Goal: Task Accomplishment & Management: Manage account settings

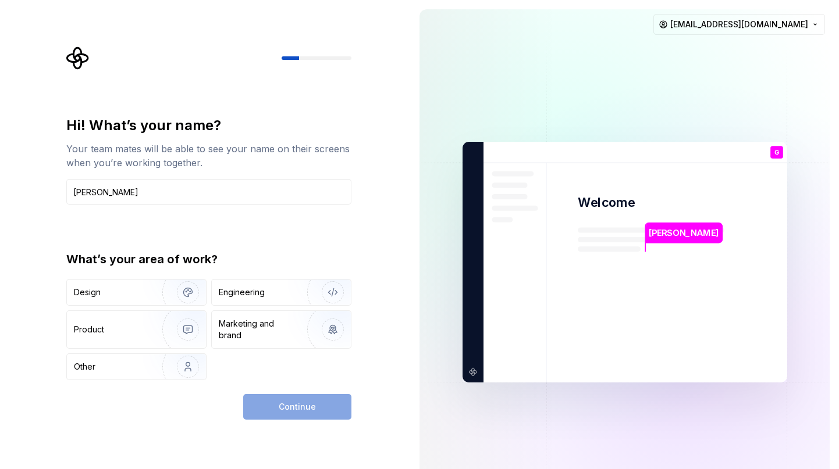
type input "[PERSON_NAME]"
click at [345, 261] on div "What’s your area of work?" at bounding box center [208, 259] width 285 height 16
click at [181, 290] on img "button" at bounding box center [180, 293] width 74 height 78
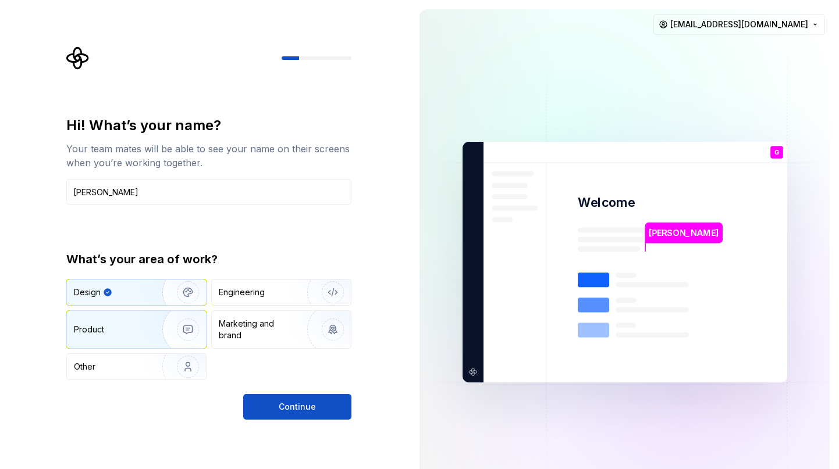
click at [180, 334] on img "button" at bounding box center [180, 330] width 74 height 78
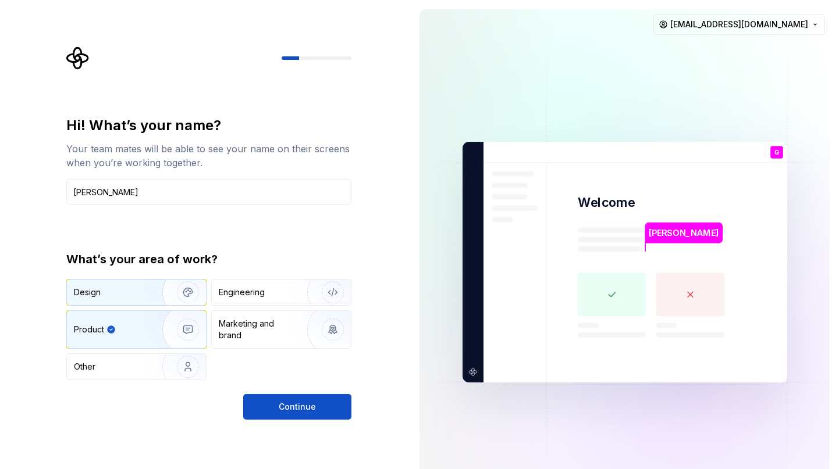
click at [179, 304] on img "button" at bounding box center [180, 293] width 74 height 78
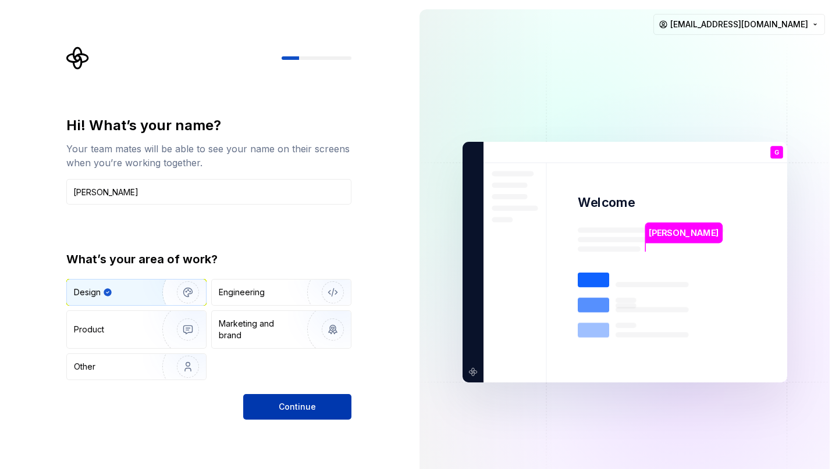
click at [312, 412] on span "Continue" at bounding box center [297, 407] width 37 height 12
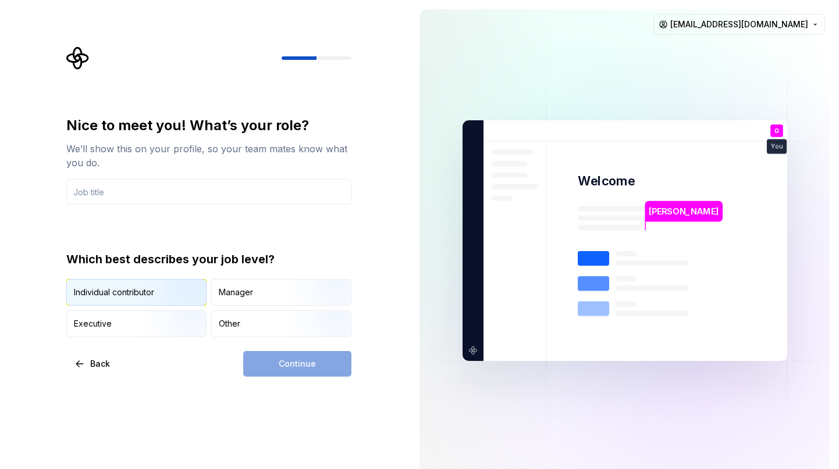
click at [173, 292] on img "button" at bounding box center [178, 307] width 74 height 78
click at [170, 208] on div "Nice to meet you! What’s your role? We’ll show this on your profile, so your te…" at bounding box center [208, 226] width 285 height 221
click at [172, 196] on input "text" at bounding box center [208, 192] width 285 height 26
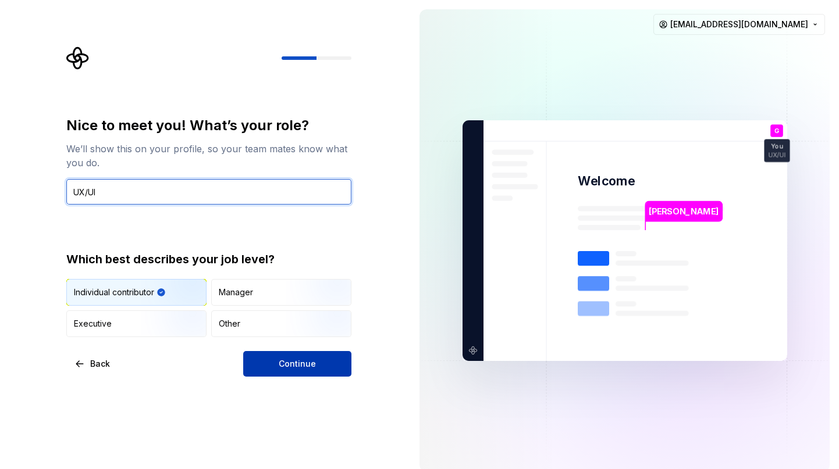
type input "UX/UI"
click at [273, 366] on button "Continue" at bounding box center [297, 364] width 108 height 26
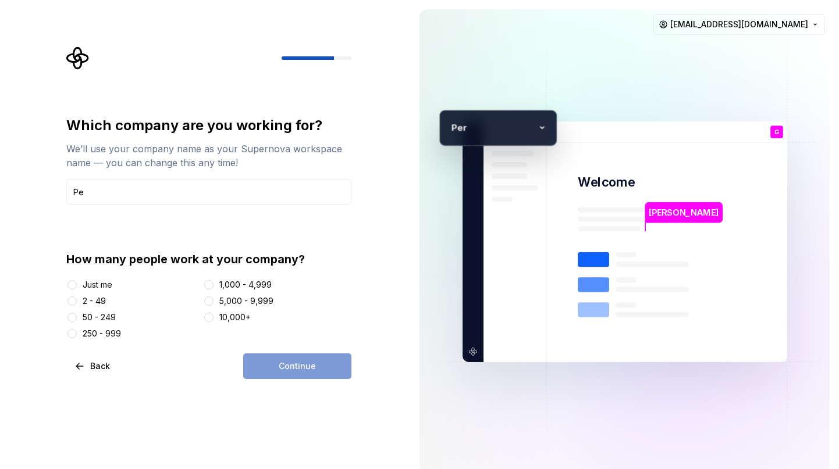
type input "P"
type input "Gianluca Playground"
click at [79, 286] on div "Just me" at bounding box center [132, 285] width 133 height 12
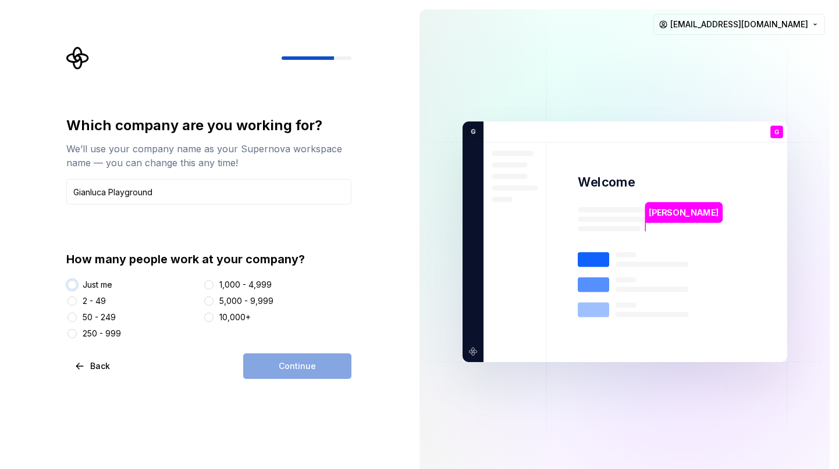
click at [71, 286] on button "Just me" at bounding box center [71, 284] width 9 height 9
click at [268, 362] on button "Continue" at bounding box center [297, 367] width 108 height 26
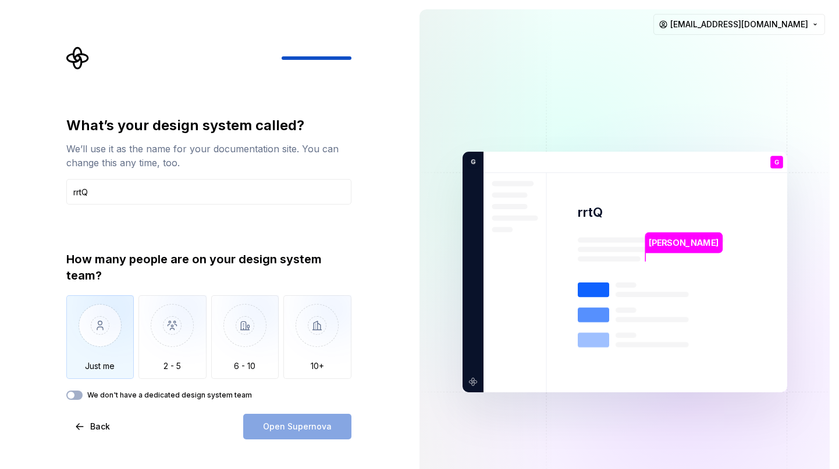
type input "rrtQ"
click at [109, 326] on img "button" at bounding box center [100, 334] width 68 height 78
click at [79, 394] on button "We don't have a dedicated design system team" at bounding box center [74, 395] width 16 height 9
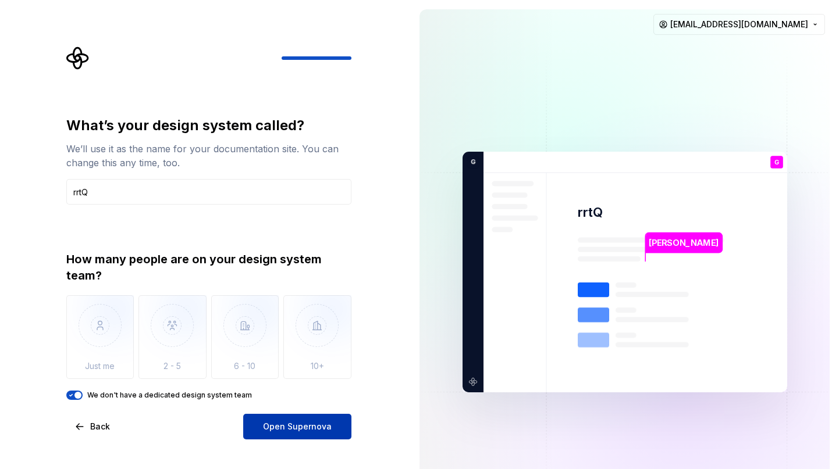
click at [283, 421] on button "Open Supernova" at bounding box center [297, 427] width 108 height 26
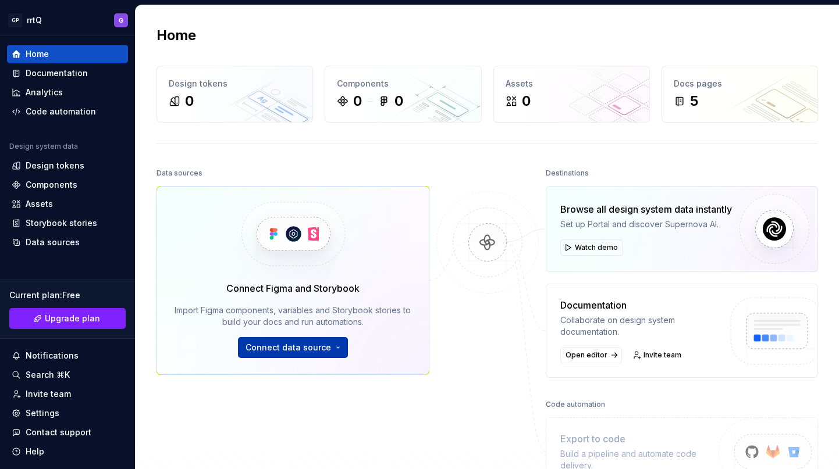
click at [331, 338] on button "Connect data source" at bounding box center [293, 347] width 110 height 21
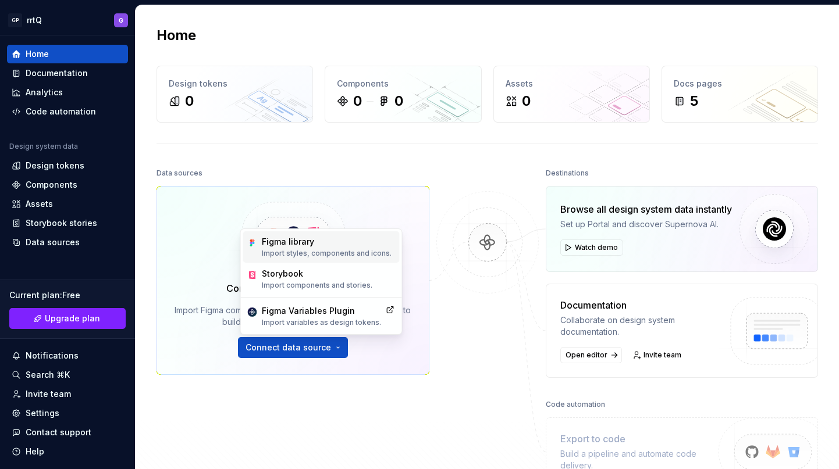
click at [282, 243] on div "Figma library" at bounding box center [327, 242] width 130 height 12
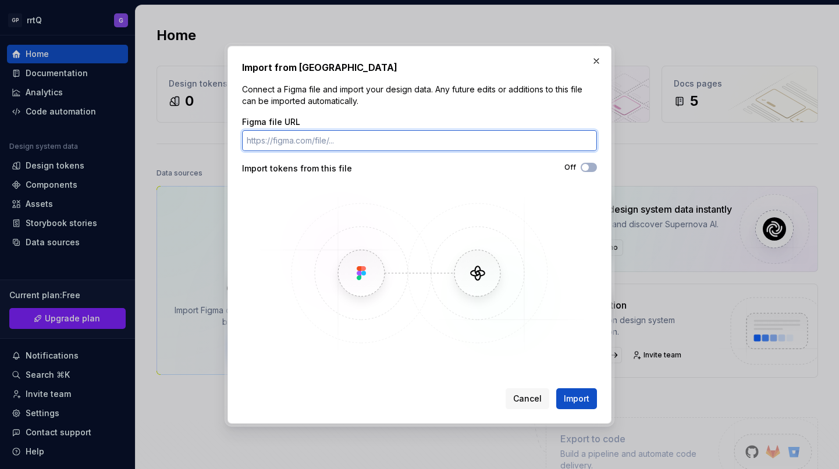
paste input "[URL][DOMAIN_NAME]"
type input "[URL][DOMAIN_NAME]"
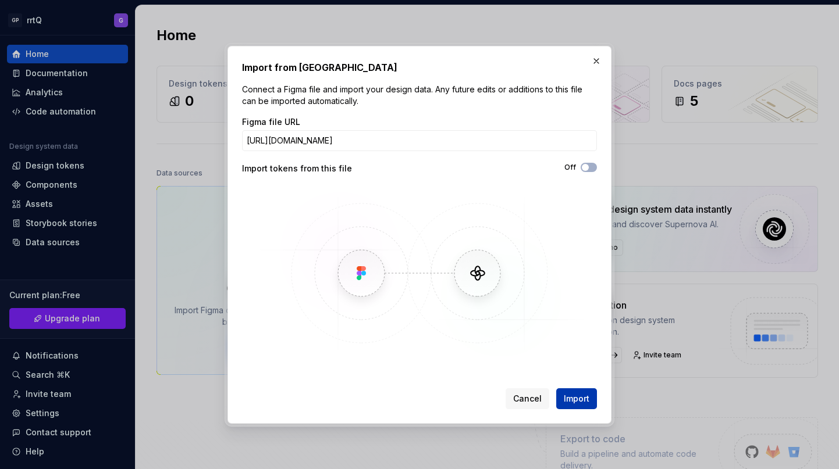
click at [568, 392] on button "Import" at bounding box center [576, 399] width 41 height 21
click at [540, 403] on span "Cancel" at bounding box center [527, 399] width 29 height 12
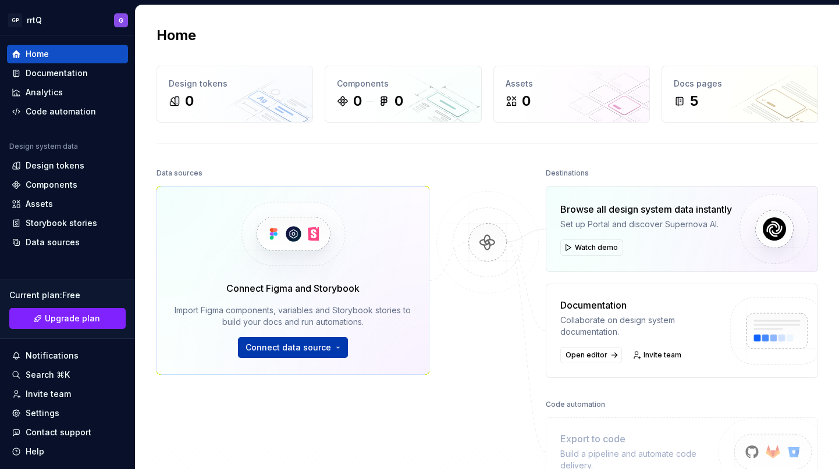
click at [299, 351] on span "Connect data source" at bounding box center [288, 348] width 86 height 12
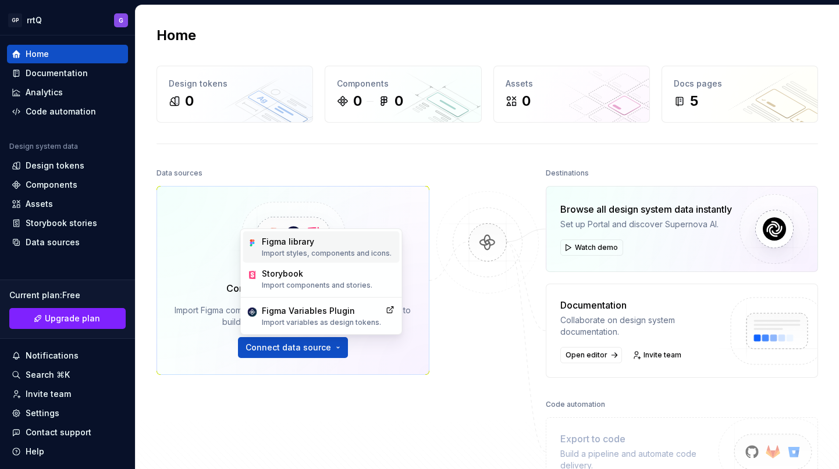
click at [315, 248] on div "Figma library Import styles, components and icons." at bounding box center [327, 247] width 130 height 22
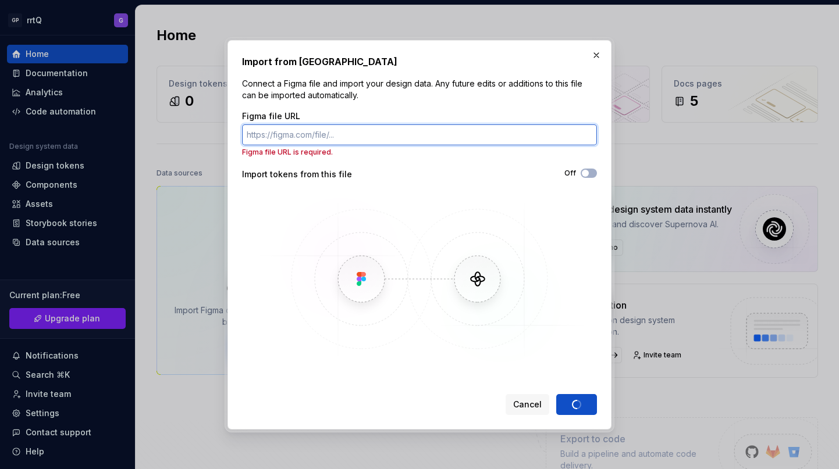
paste input "[URL][DOMAIN_NAME]"
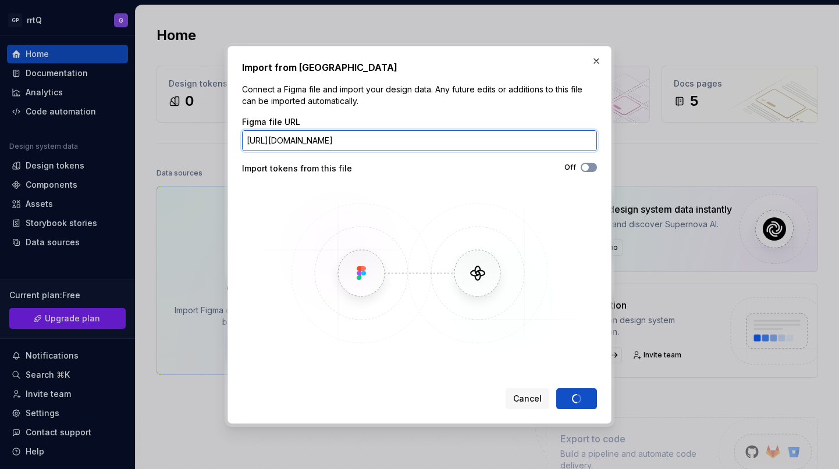
type input "[URL][DOMAIN_NAME]"
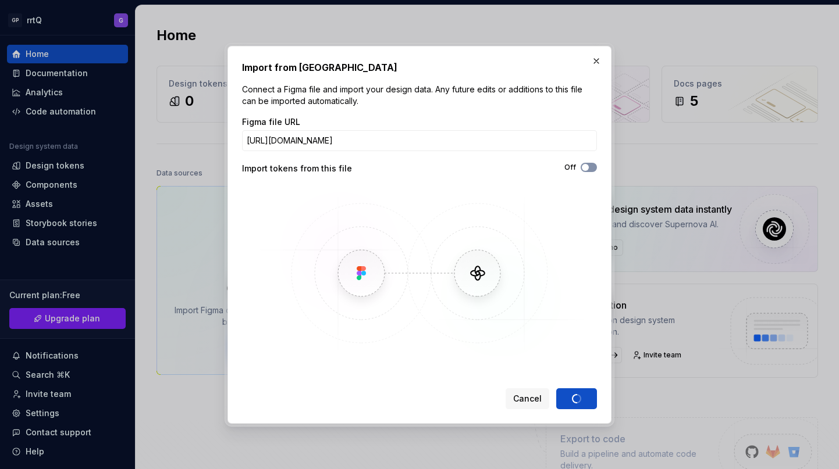
click at [590, 166] on button "Off" at bounding box center [589, 167] width 16 height 9
click at [530, 400] on span "Cancel" at bounding box center [527, 399] width 29 height 12
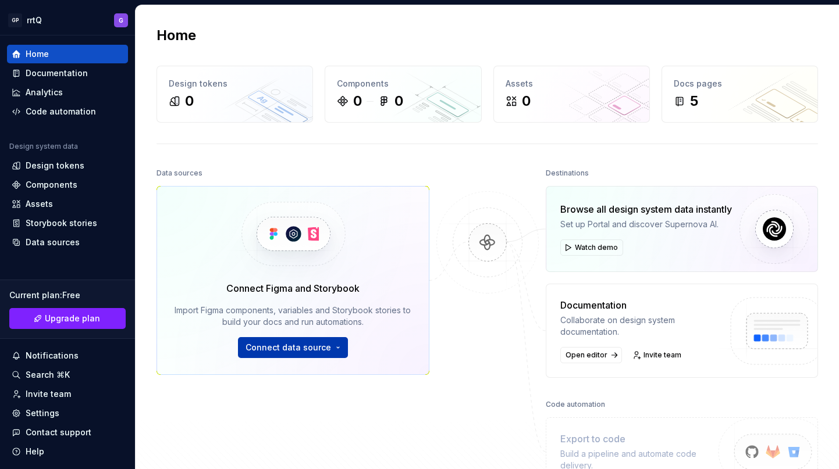
click at [340, 345] on button "Connect data source" at bounding box center [293, 347] width 110 height 21
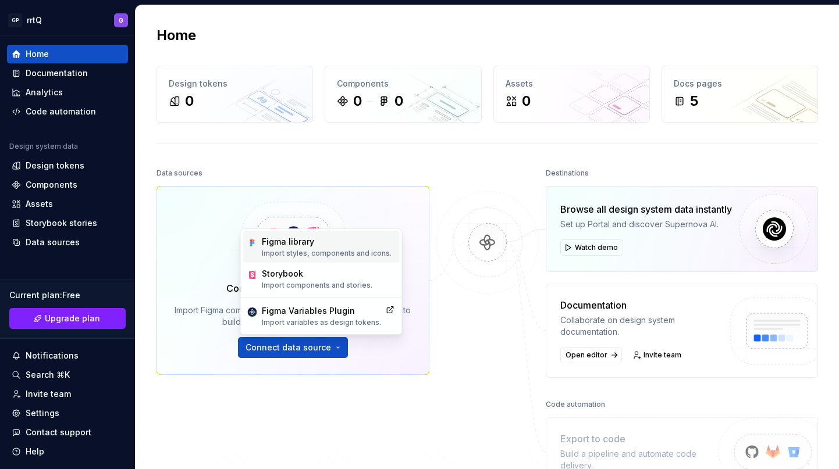
click at [330, 238] on div "Figma library" at bounding box center [327, 242] width 130 height 12
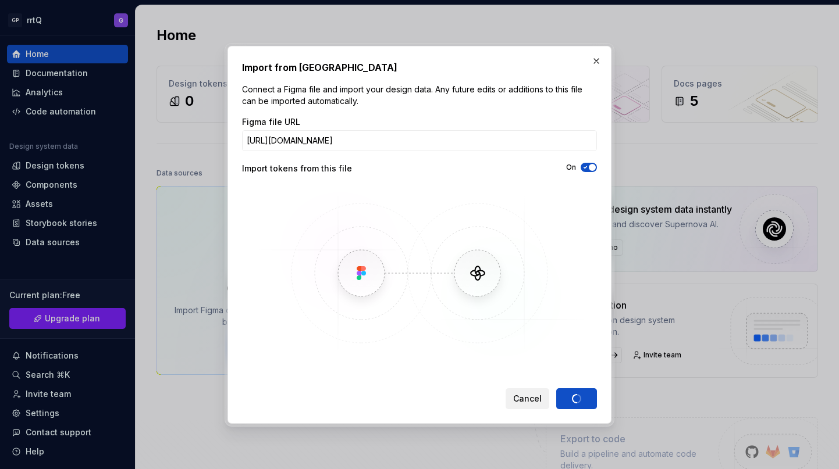
click at [524, 396] on span "Cancel" at bounding box center [527, 399] width 29 height 12
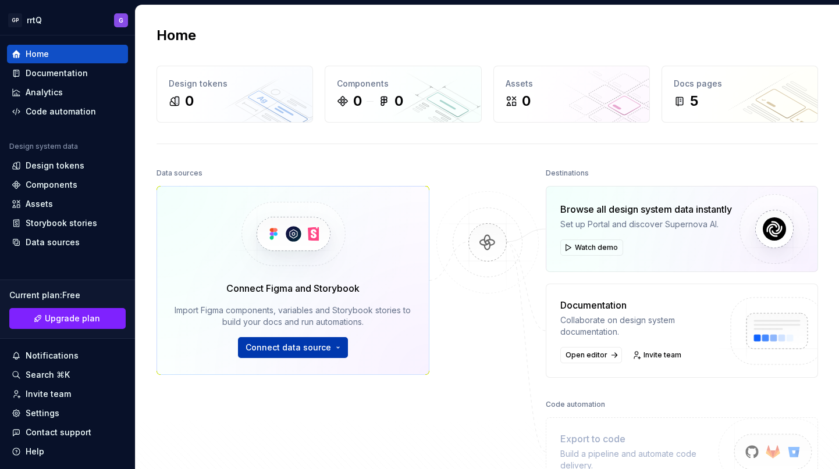
click at [323, 344] on span "Connect data source" at bounding box center [288, 348] width 86 height 12
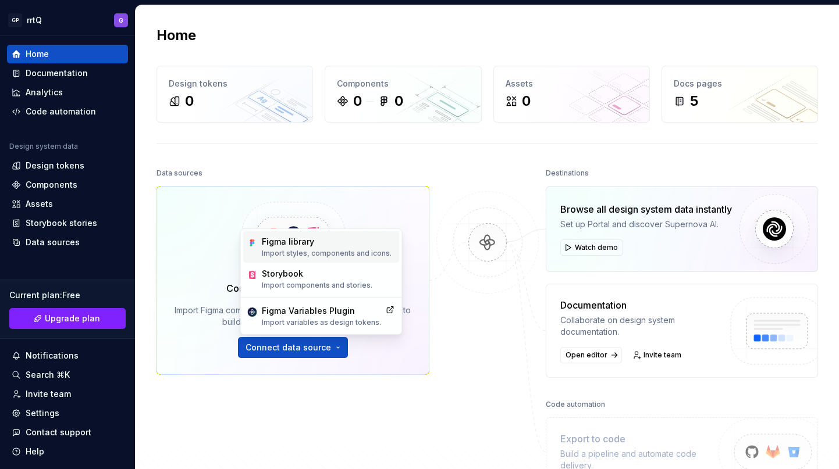
click at [316, 243] on div "Figma library" at bounding box center [327, 242] width 130 height 12
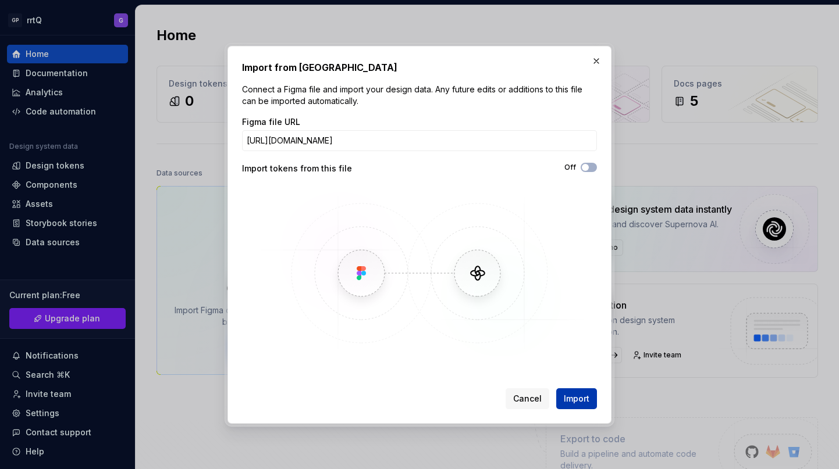
type input "[URL][DOMAIN_NAME]"
click at [575, 398] on span "Import" at bounding box center [577, 399] width 26 height 12
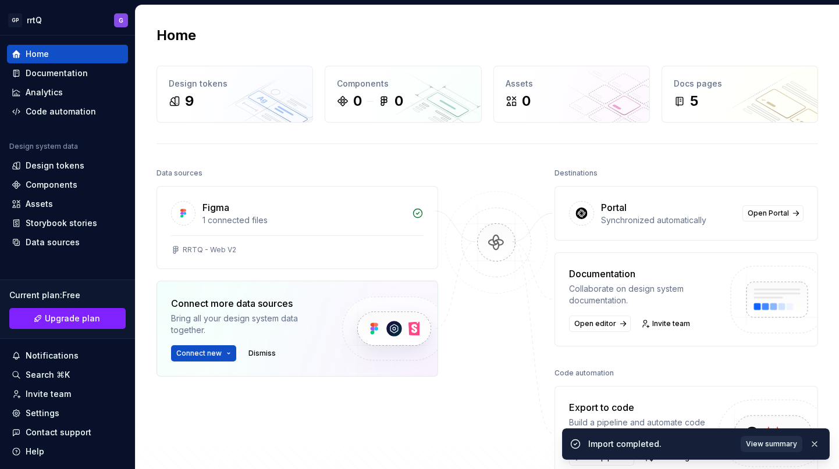
click at [778, 442] on span "View summary" at bounding box center [771, 444] width 51 height 9
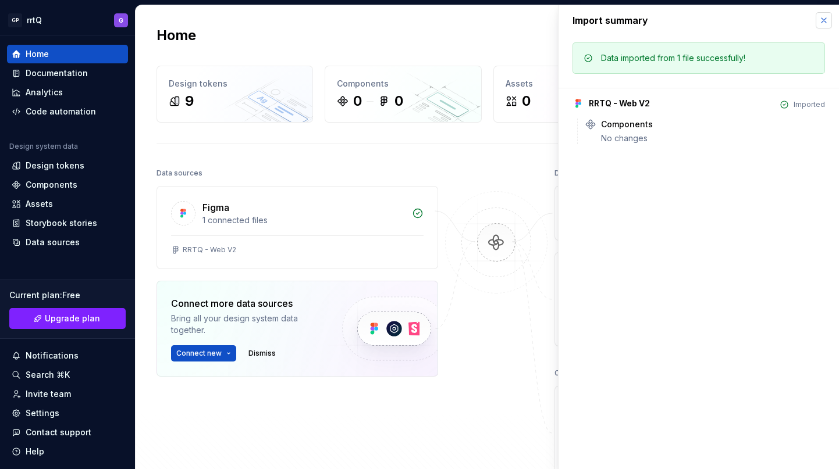
click at [823, 23] on button "button" at bounding box center [824, 20] width 16 height 16
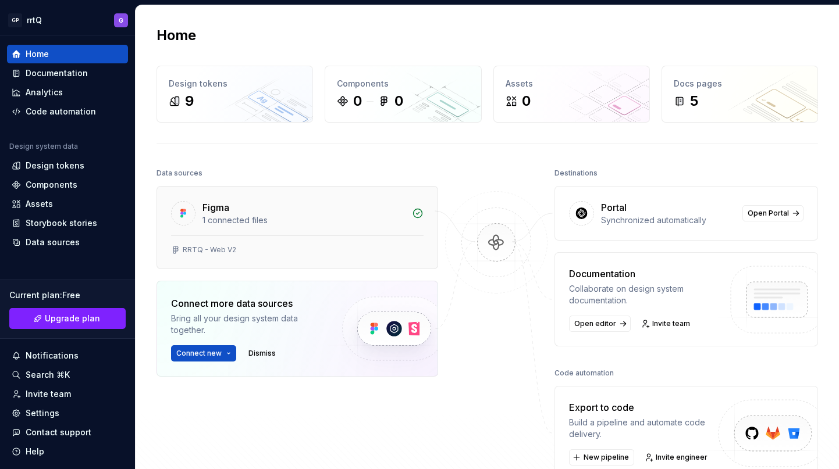
click at [233, 207] on div "Figma" at bounding box center [303, 208] width 202 height 14
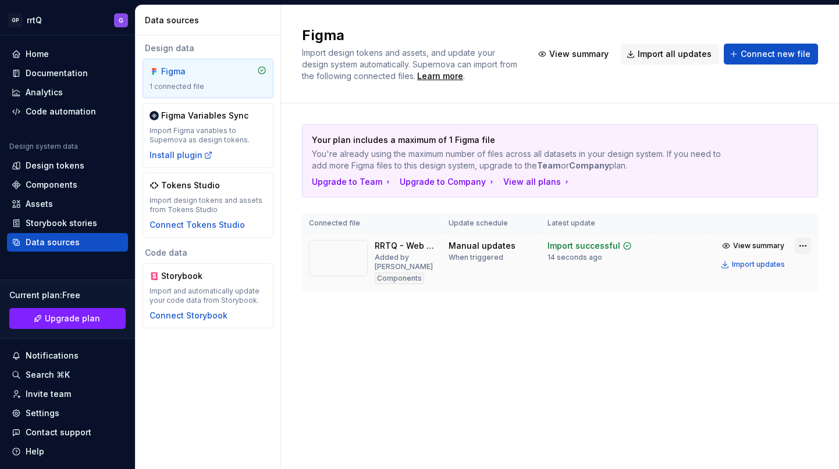
click at [802, 246] on html "GP rrtQ G Home Documentation Analytics Code automation Design system data Desig…" at bounding box center [419, 234] width 839 height 469
click at [800, 249] on html "GP rrtQ G Home Documentation Analytics Code automation Design system data Desig…" at bounding box center [419, 234] width 839 height 469
click at [47, 168] on div "Design tokens" at bounding box center [55, 166] width 59 height 12
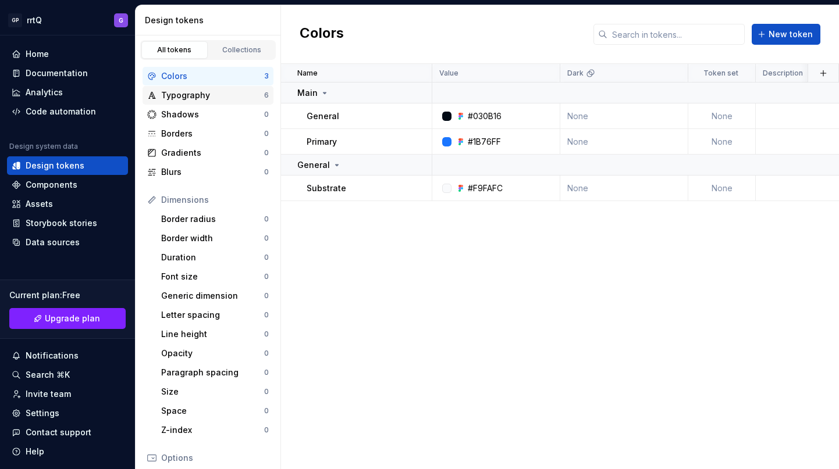
click at [198, 91] on div "Typography" at bounding box center [212, 96] width 103 height 12
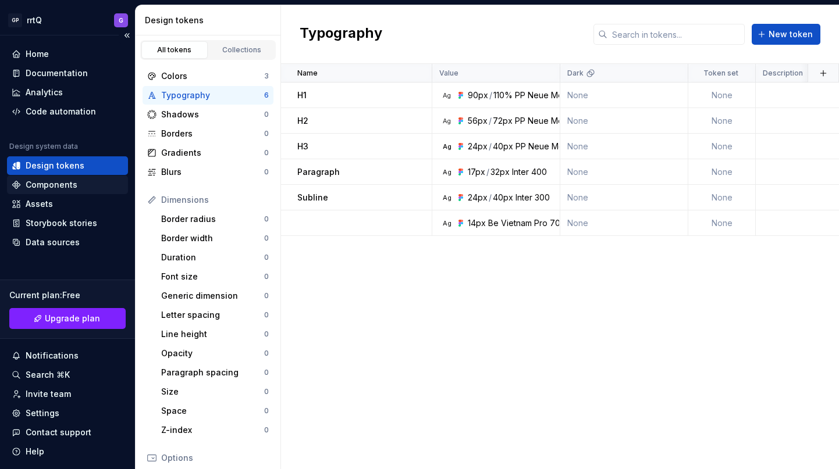
click at [55, 188] on div "Components" at bounding box center [52, 185] width 52 height 12
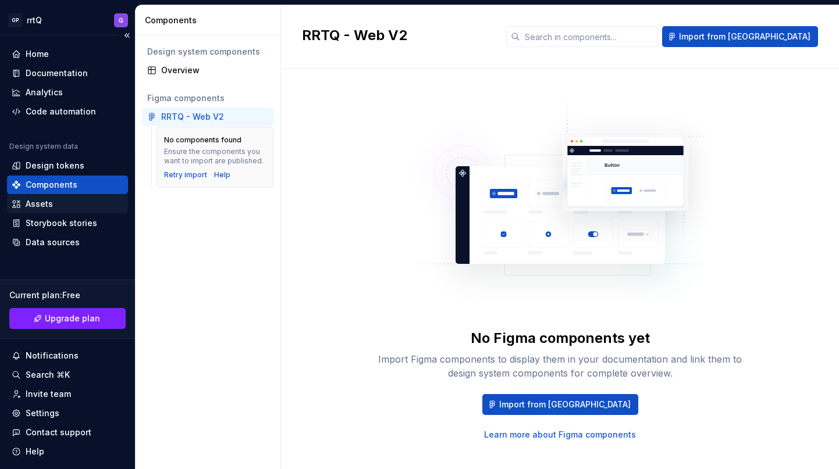
click at [65, 198] on div "Assets" at bounding box center [68, 204] width 112 height 12
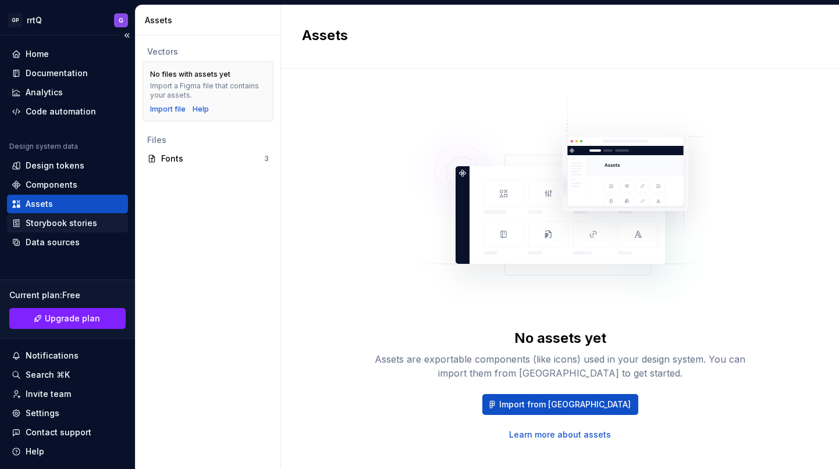
click at [62, 222] on div "Storybook stories" at bounding box center [62, 224] width 72 height 12
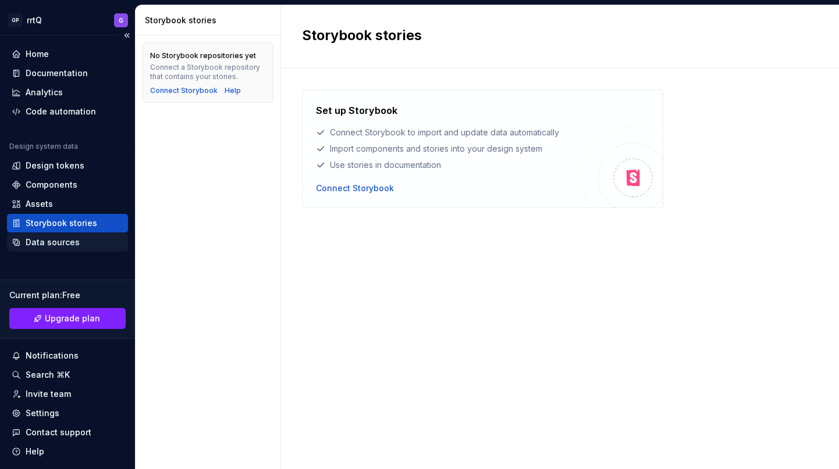
click at [56, 244] on div "Data sources" at bounding box center [53, 243] width 54 height 12
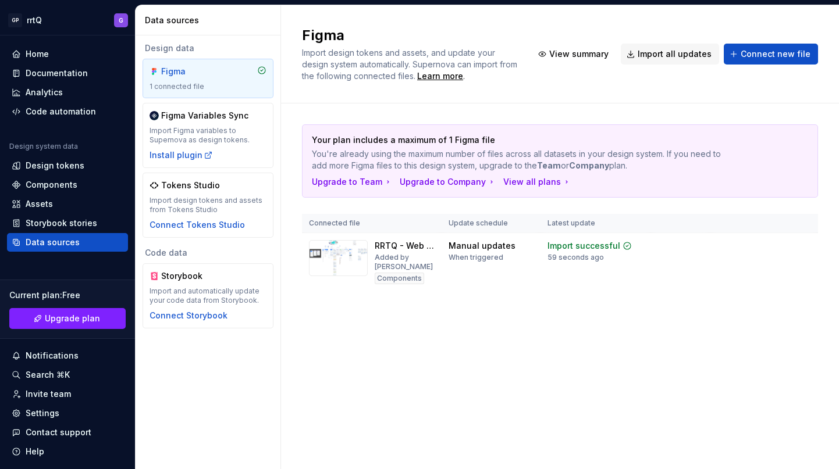
click at [170, 70] on div "Figma" at bounding box center [189, 72] width 56 height 12
click at [61, 52] on div "Home" at bounding box center [68, 54] width 112 height 12
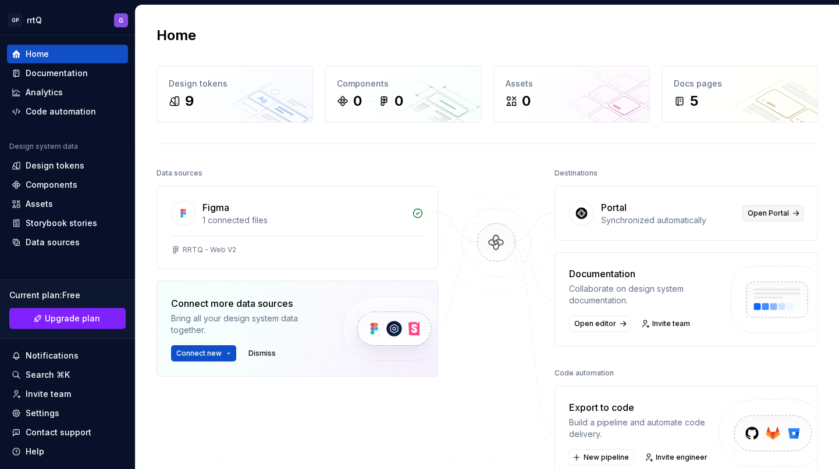
click at [782, 216] on span "Open Portal" at bounding box center [767, 213] width 41 height 9
click at [782, 213] on span "Open Portal" at bounding box center [767, 213] width 41 height 9
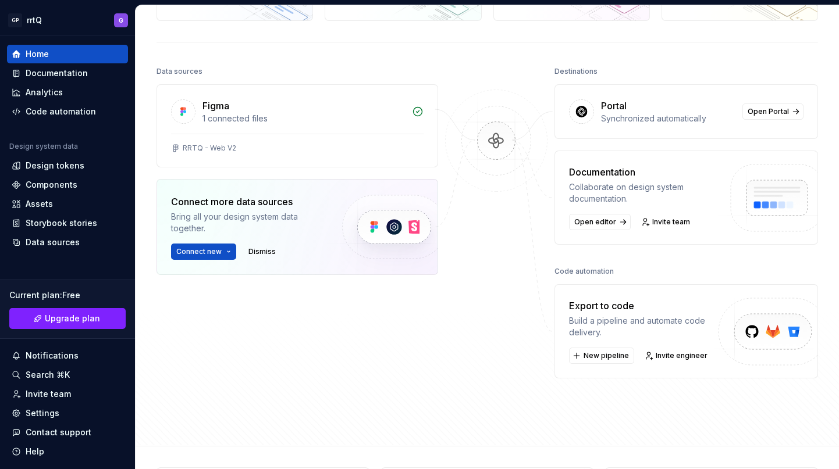
scroll to position [104, 0]
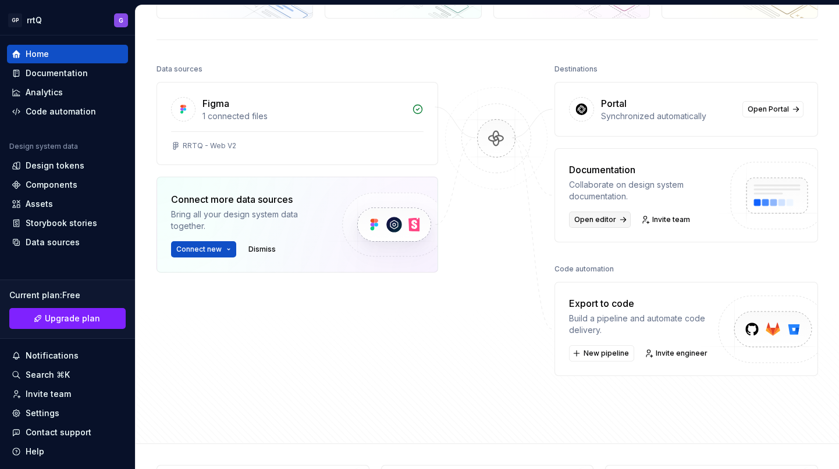
click at [599, 220] on span "Open editor" at bounding box center [595, 219] width 42 height 9
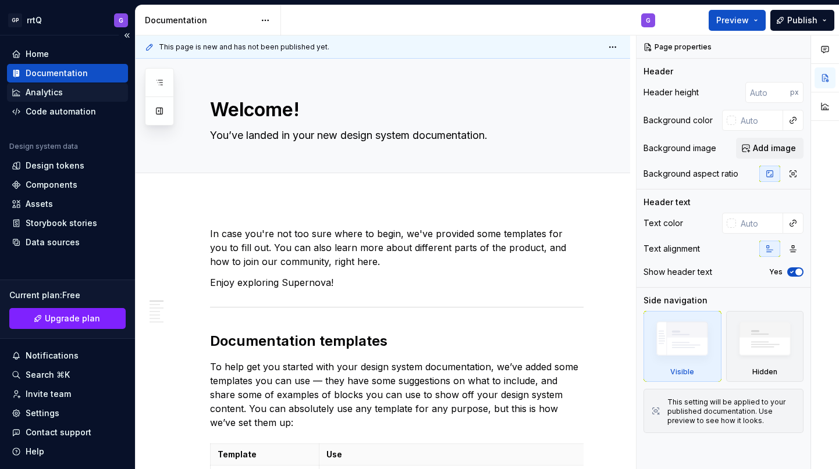
click at [55, 91] on div "Analytics" at bounding box center [44, 93] width 37 height 12
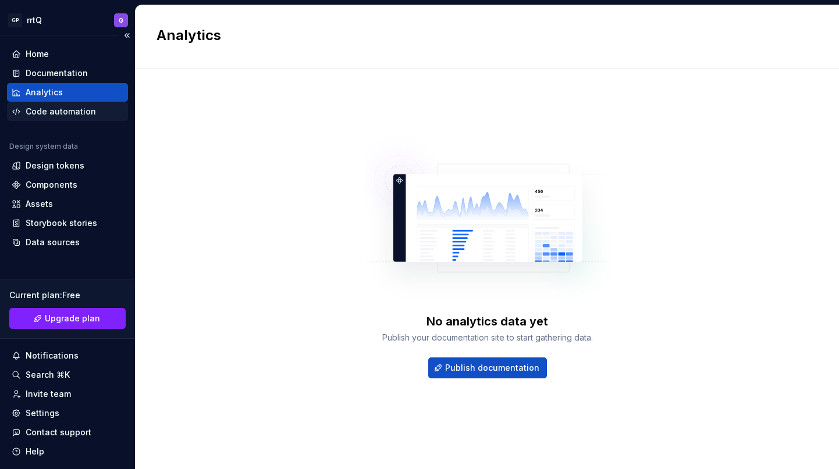
click at [55, 113] on div "Code automation" at bounding box center [61, 112] width 70 height 12
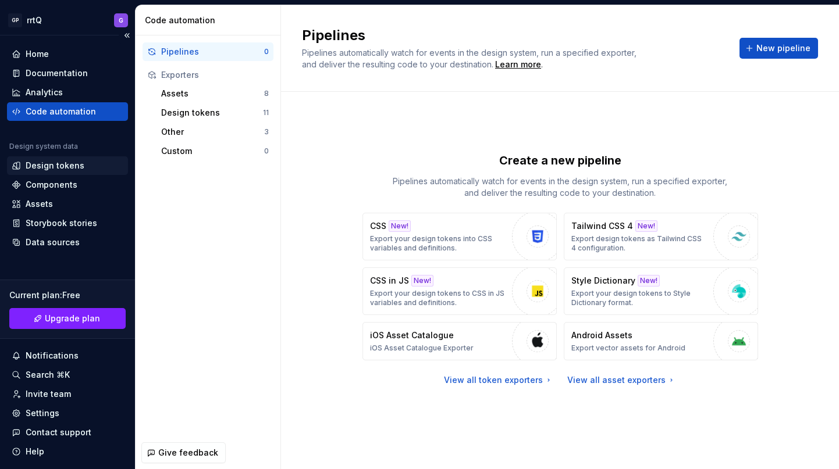
click at [41, 163] on div "Design tokens" at bounding box center [55, 166] width 59 height 12
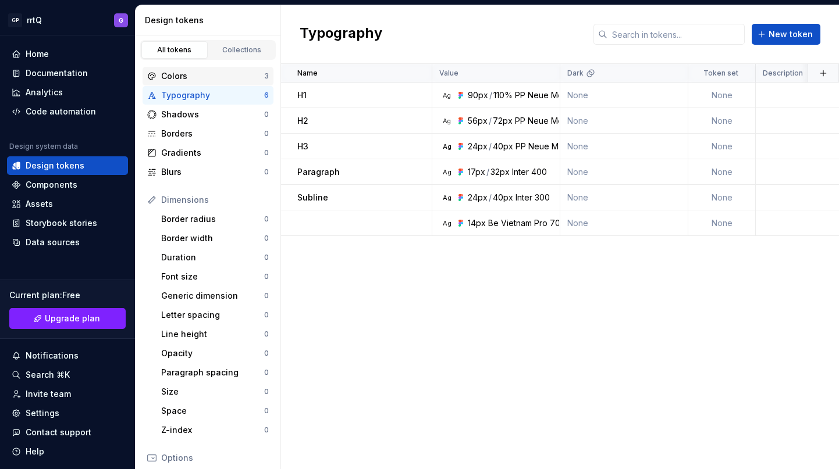
click at [193, 81] on div "Colors" at bounding box center [212, 76] width 103 height 12
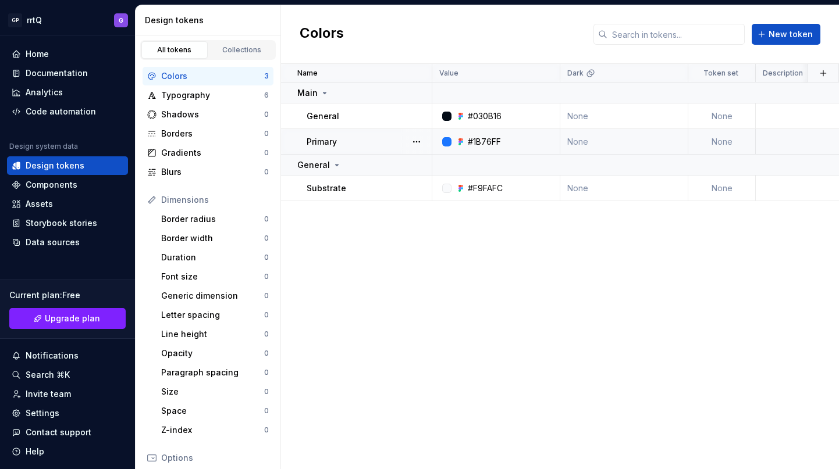
click at [590, 140] on td "None" at bounding box center [624, 142] width 128 height 26
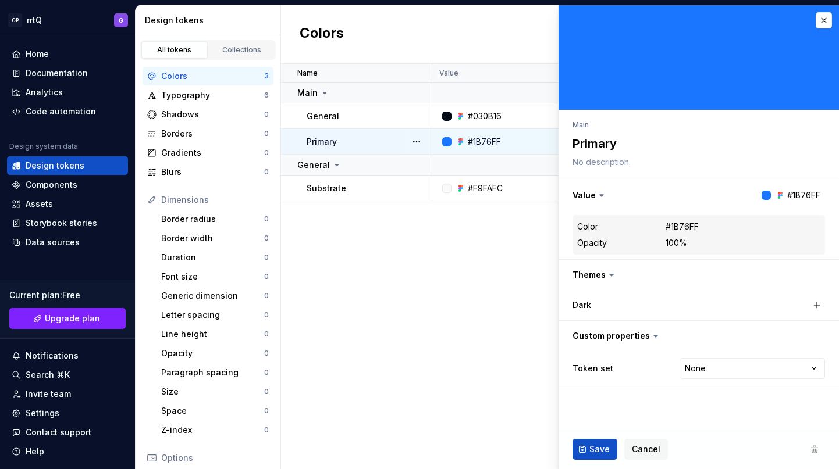
type textarea "*"
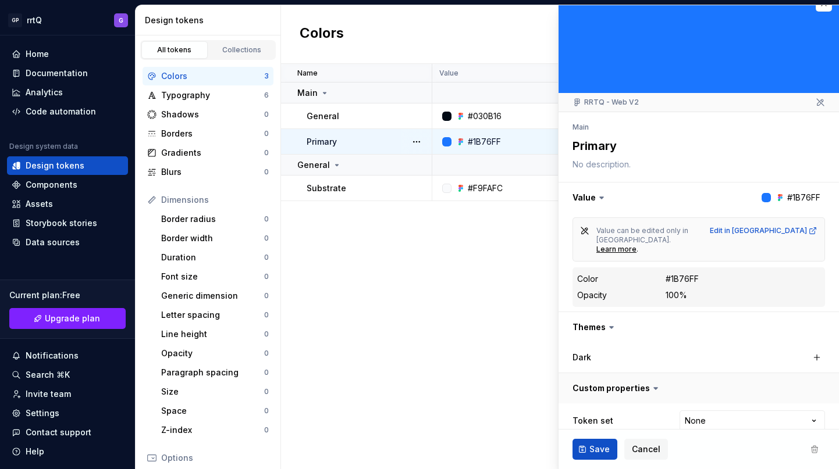
scroll to position [16, 0]
click at [722, 404] on html "GP rrtQ G Home Documentation Analytics Code automation Design system data Desig…" at bounding box center [419, 234] width 839 height 469
click at [632, 337] on html "GP rrtQ G Home Documentation Analytics Code automation Design system data Desig…" at bounding box center [419, 234] width 839 height 469
click at [645, 454] on span "Cancel" at bounding box center [646, 450] width 29 height 12
